Goal: Information Seeking & Learning: Understand process/instructions

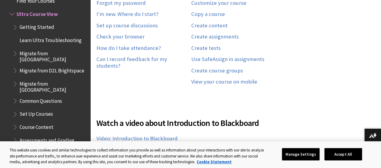
scroll to position [482, 0]
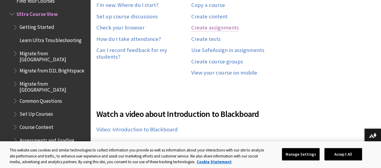
click at [222, 24] on link "Create assignments" at bounding box center [215, 27] width 48 height 7
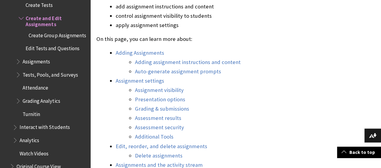
scroll to position [301, 0]
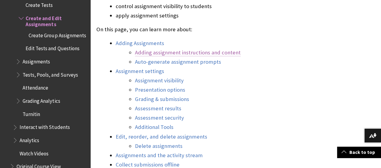
click at [196, 53] on link "Adding assignment instructions and content" at bounding box center [188, 52] width 106 height 7
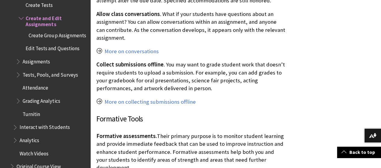
scroll to position [2296, 0]
